Goal: Find specific page/section: Find specific page/section

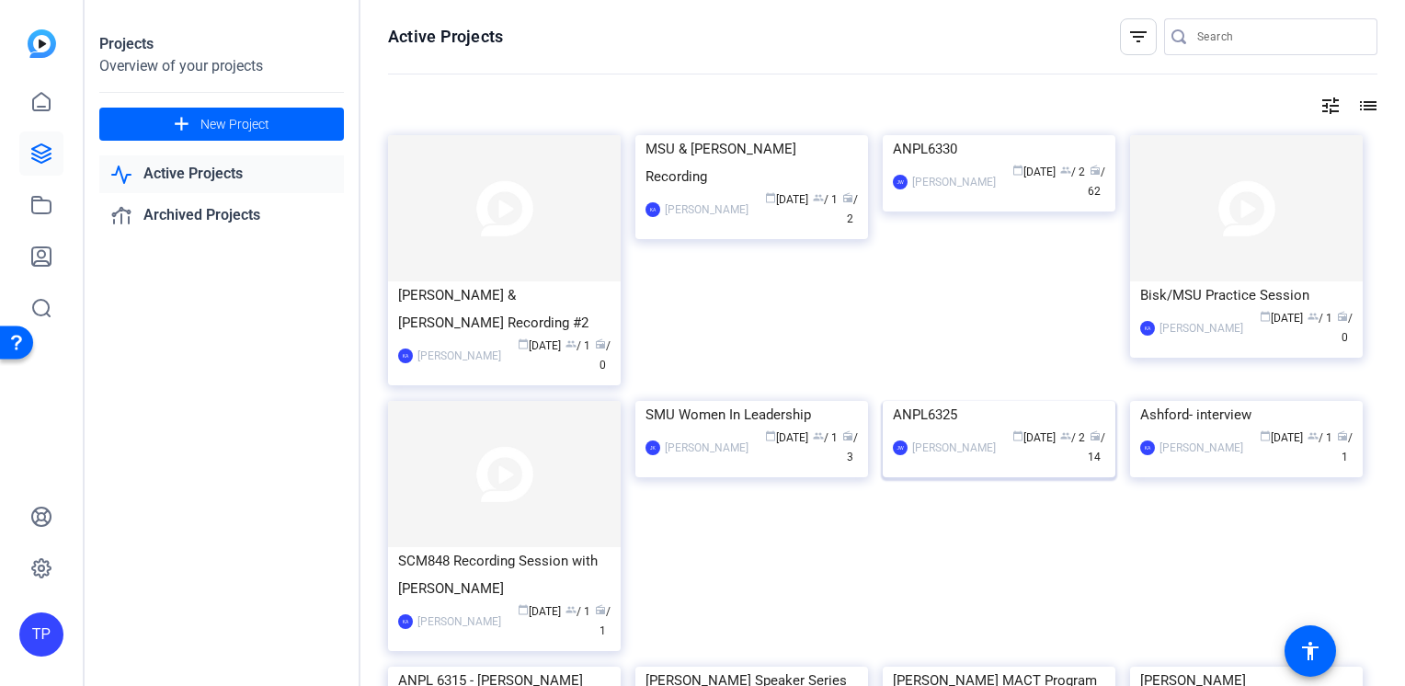
click at [1074, 401] on img at bounding box center [999, 401] width 233 height 0
